Goal: Answer question/provide support: Ask a question

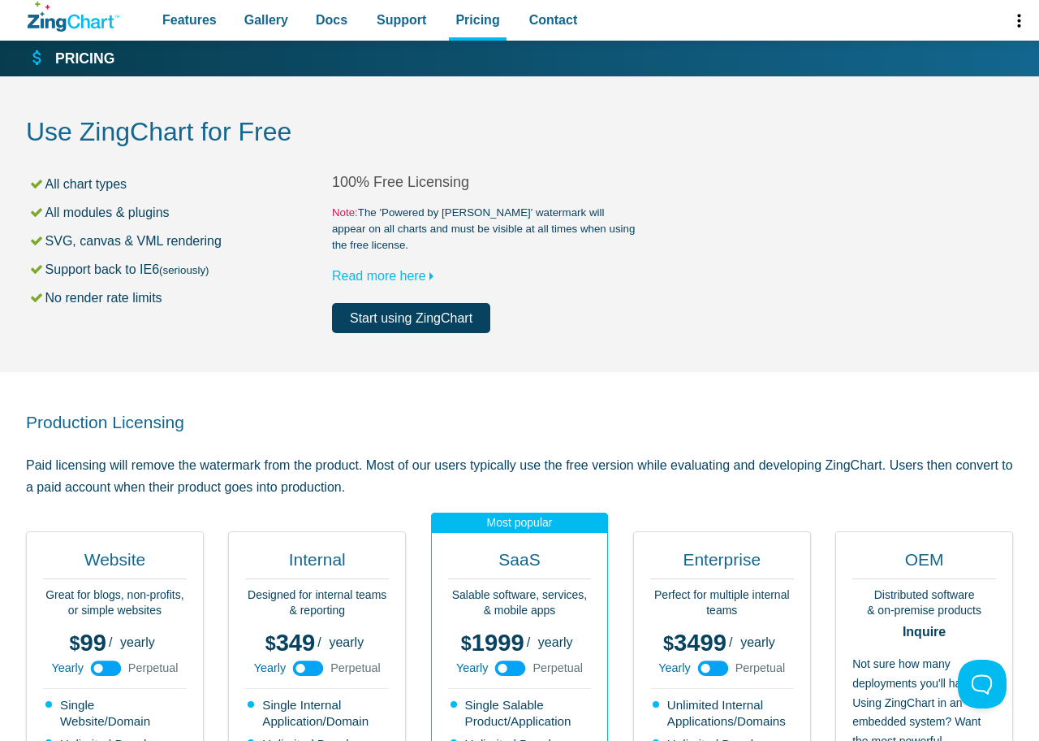
click at [64, 6] on icon "ZingChart Logo. Click to return to the homepage" at bounding box center [74, 17] width 92 height 30
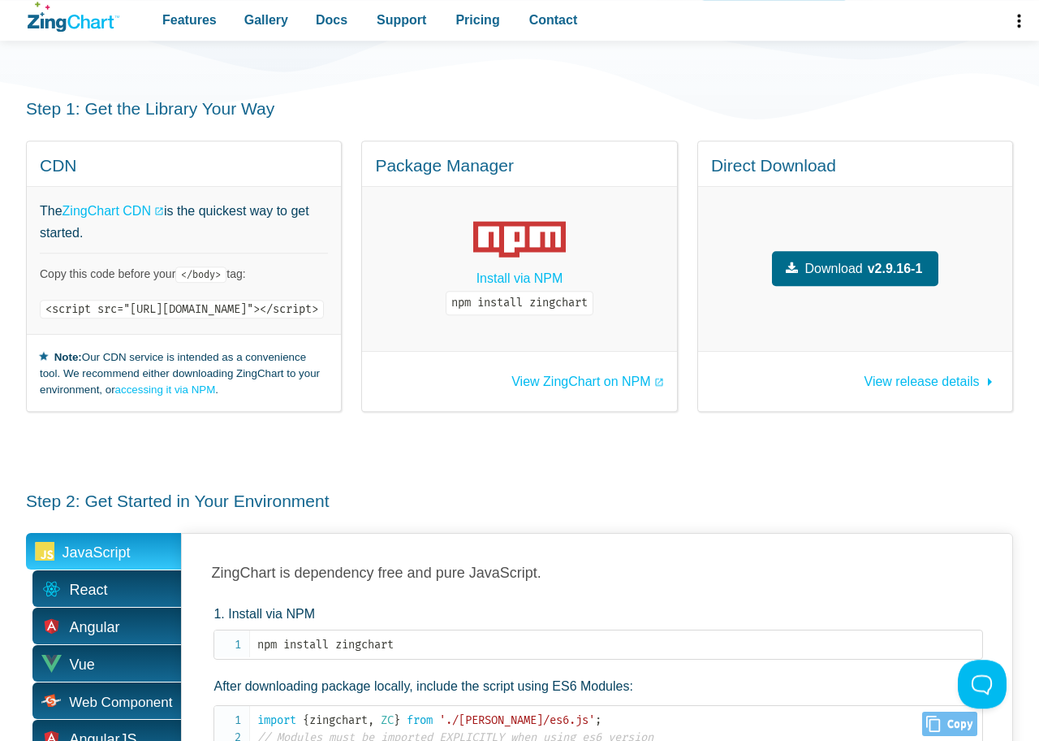
scroll to position [83, 0]
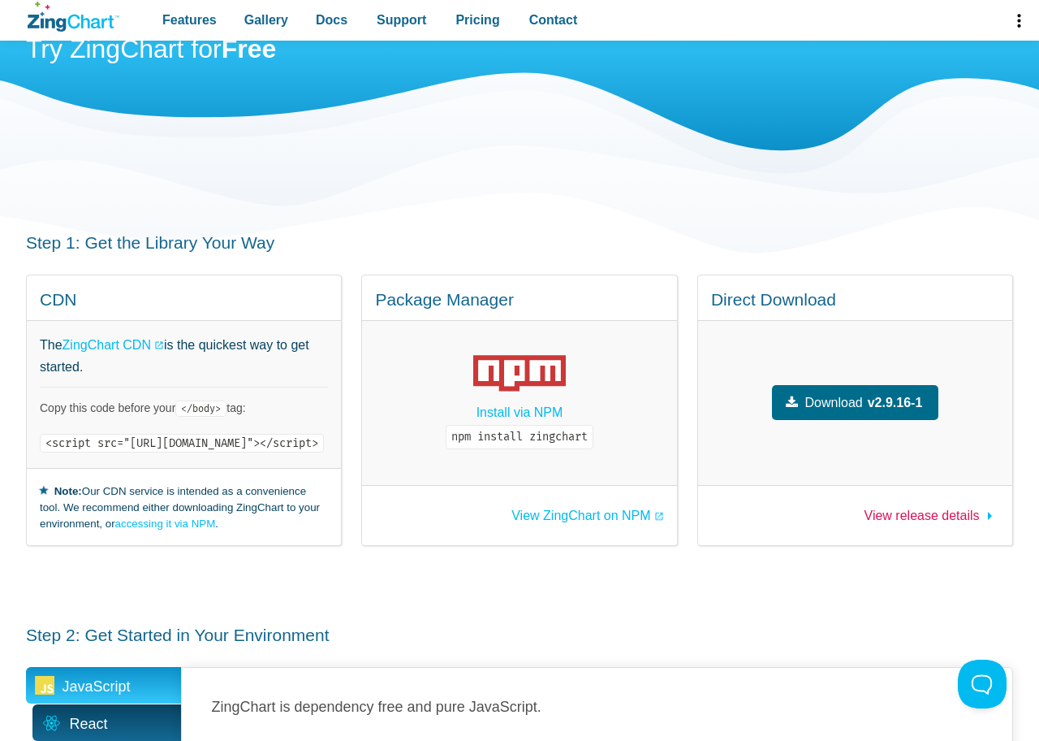
click at [905, 508] on span "View release details" at bounding box center [922, 515] width 115 height 14
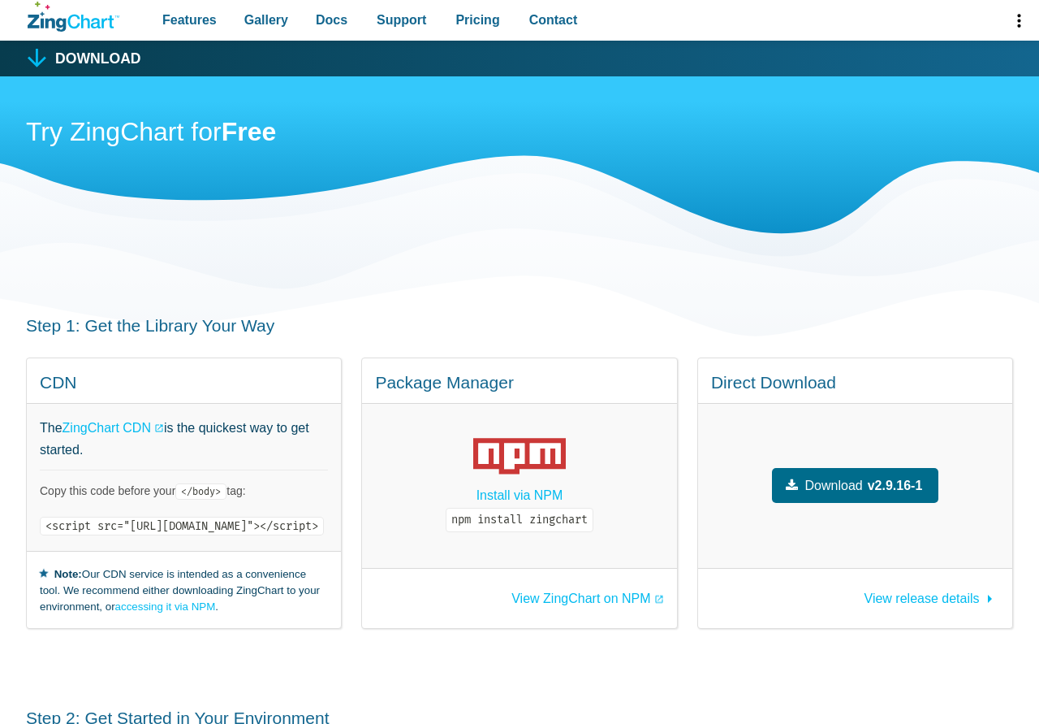
click at [863, 474] on span "Download" at bounding box center [835, 485] width 58 height 22
click at [325, 22] on span "Docs" at bounding box center [332, 20] width 32 height 22
click at [392, 19] on span "Support" at bounding box center [402, 20] width 50 height 22
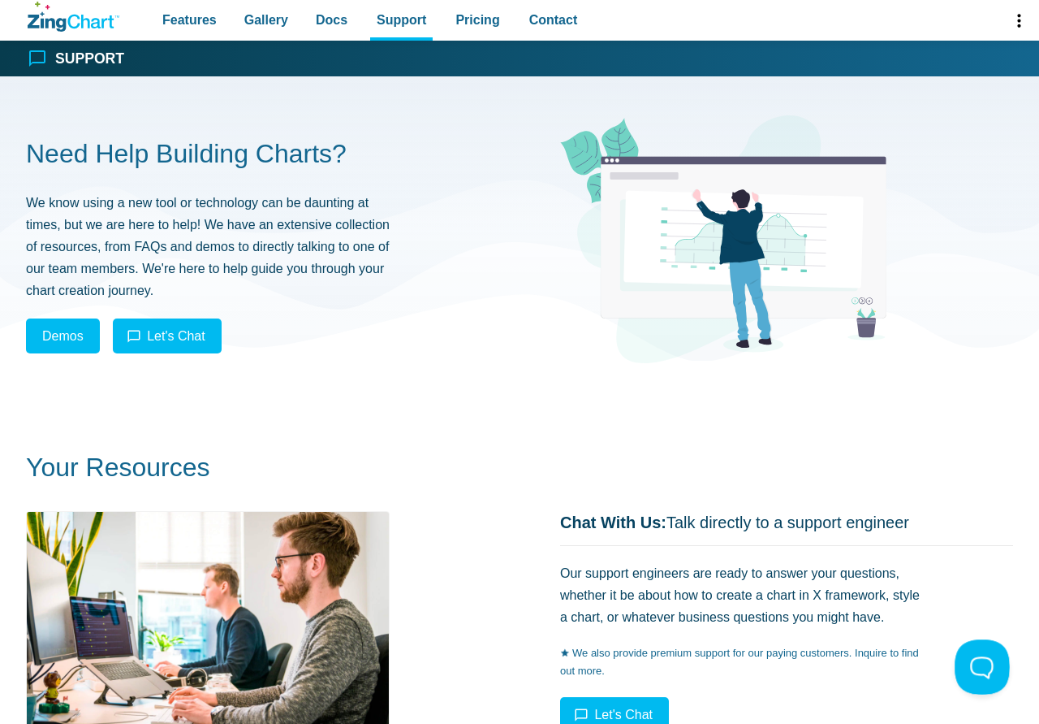
click at [976, 665] on button at bounding box center [979, 663] width 49 height 49
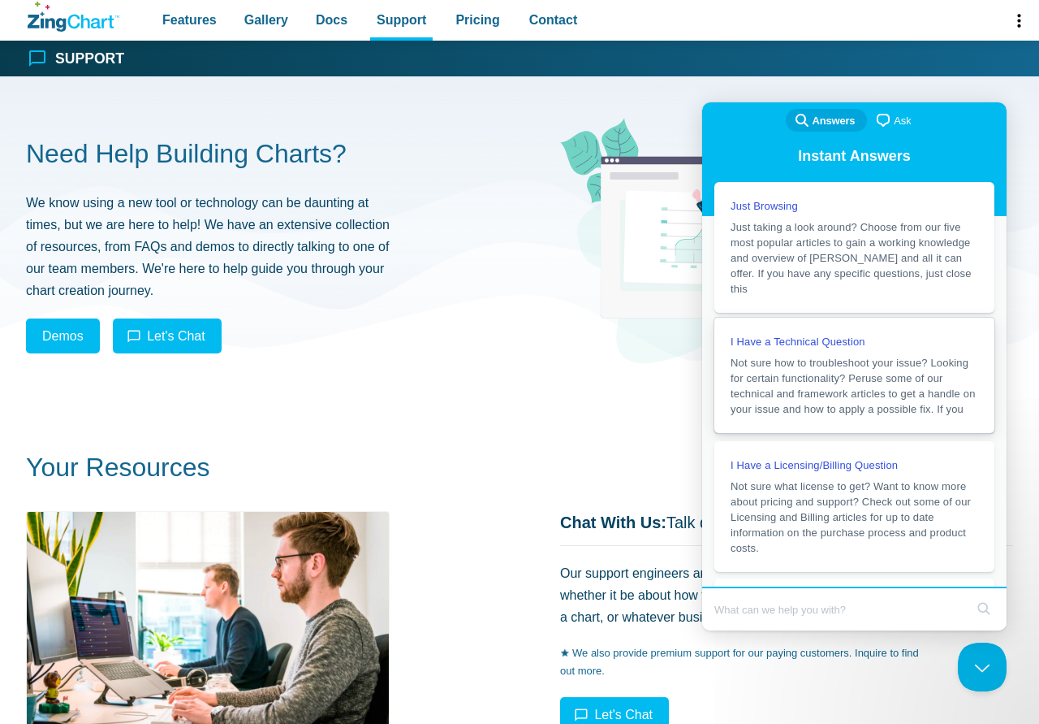
click at [829, 335] on span "I Have a Technical Question" at bounding box center [798, 341] width 135 height 12
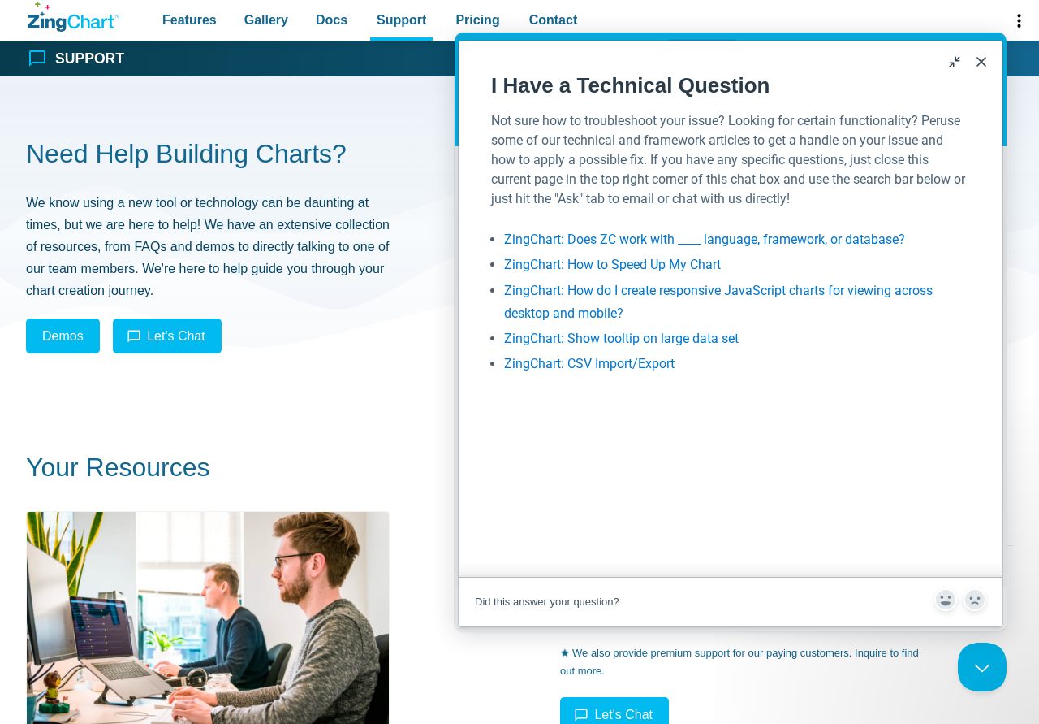
scroll to position [181, 0]
click at [735, 594] on div "Did this answer your question?" at bounding box center [705, 602] width 460 height 16
click at [587, 599] on span "Did this answer your question?" at bounding box center [547, 601] width 145 height 12
click at [624, 261] on link "ZingChart: How to Speed Up My Chart" at bounding box center [612, 264] width 217 height 15
